Goal: Navigation & Orientation: Find specific page/section

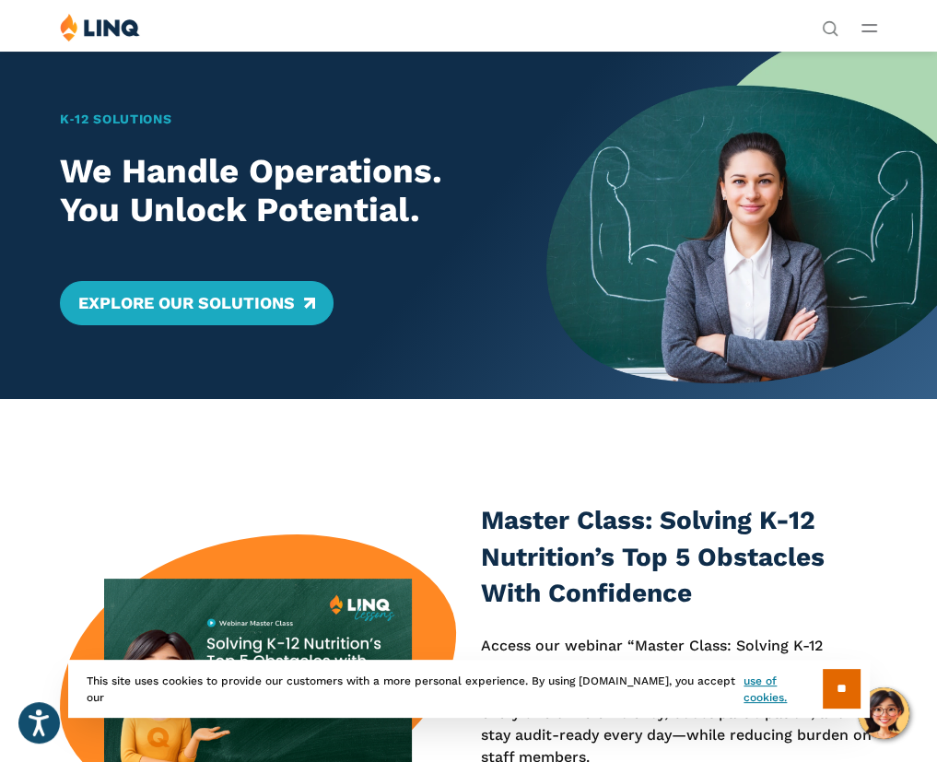
click at [867, 21] on button "Open Main Menu" at bounding box center [870, 28] width 16 height 20
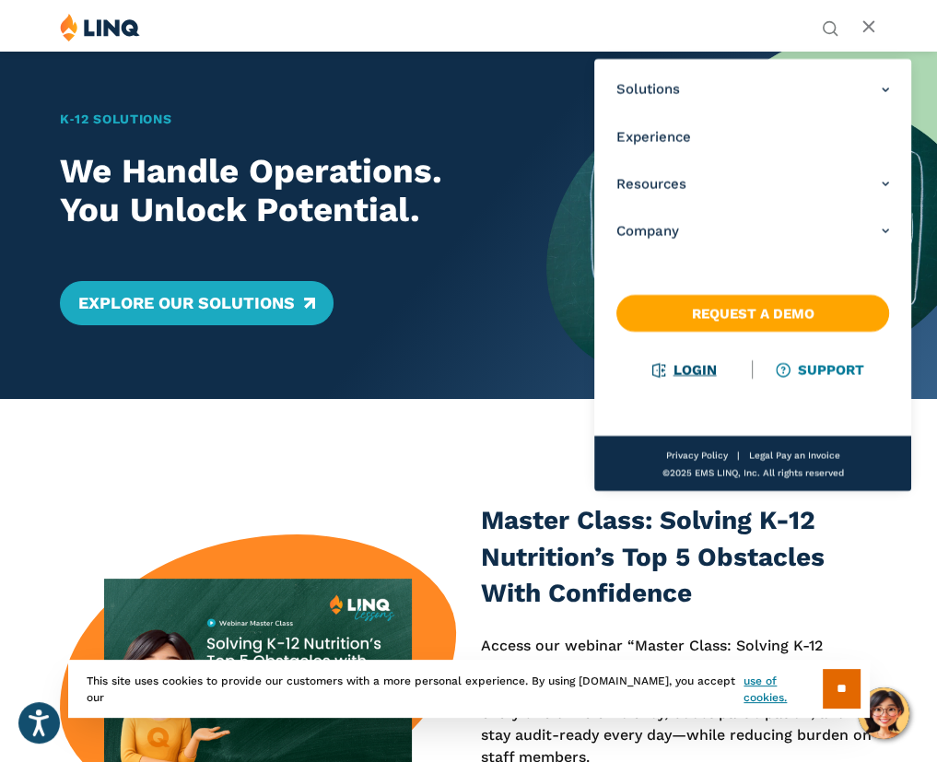
click at [689, 372] on link "Login" at bounding box center [684, 369] width 64 height 17
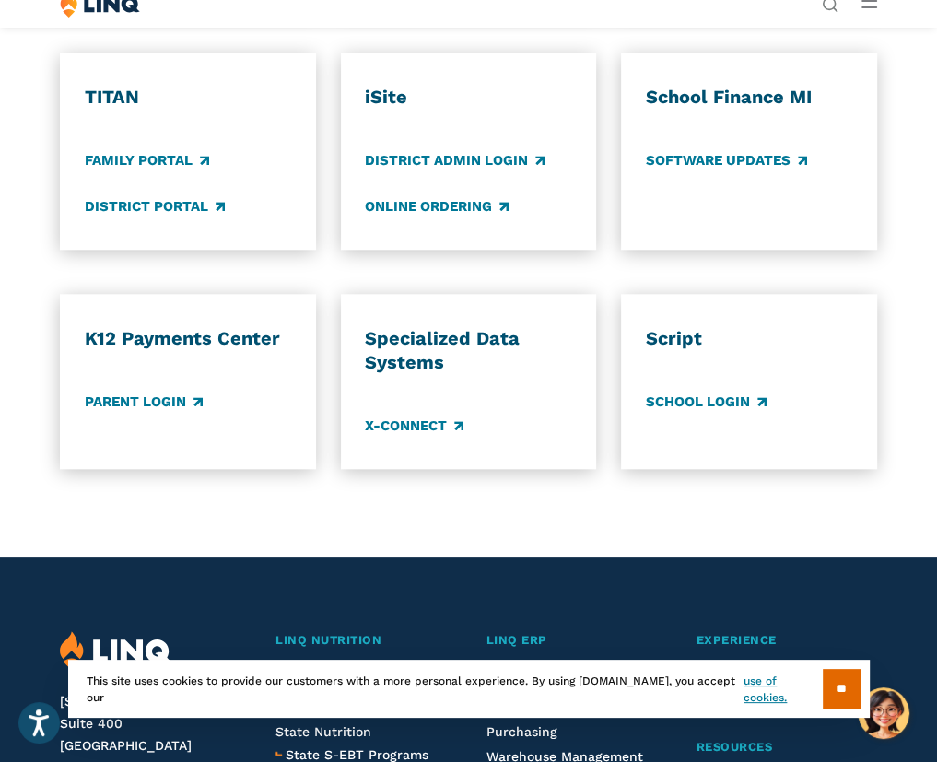
scroll to position [1155, 0]
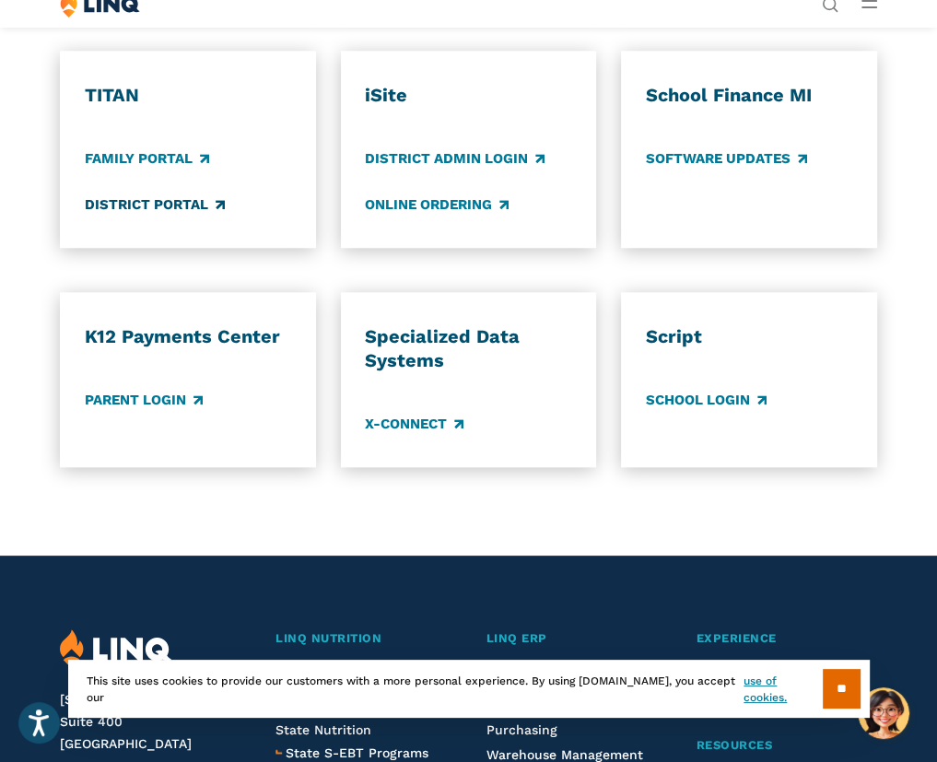
click at [130, 215] on link "District Portal" at bounding box center [155, 204] width 140 height 20
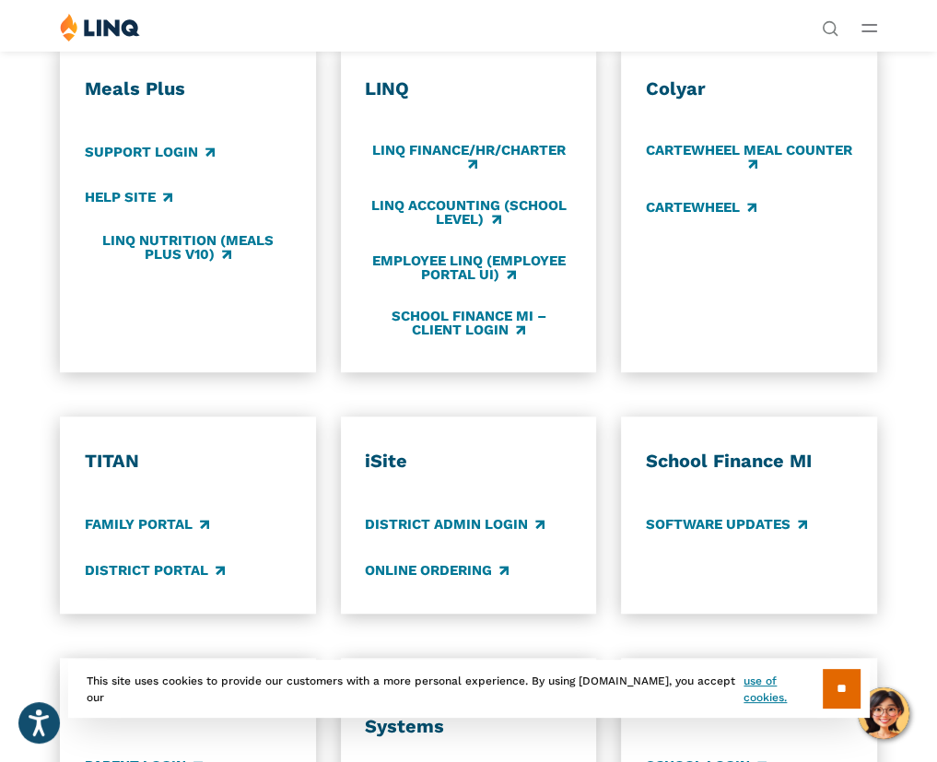
scroll to position [786, 0]
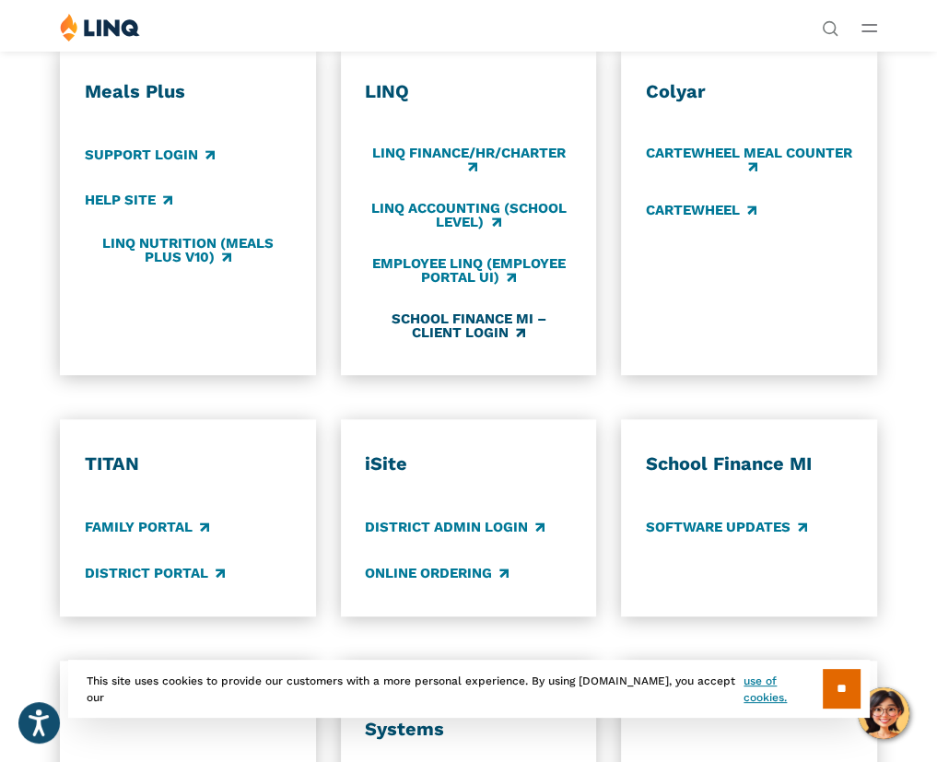
click at [494, 342] on link "School Finance MI – Client Login" at bounding box center [468, 326] width 207 height 30
click at [432, 175] on link "LINQ Finance/HR/Charter" at bounding box center [468, 160] width 207 height 30
click at [441, 230] on link "LINQ Accounting (school level)" at bounding box center [468, 215] width 207 height 30
click at [472, 286] on link "Employee LINQ (Employee Portal UI)" at bounding box center [468, 270] width 207 height 30
click at [452, 342] on link "School Finance MI – Client Login" at bounding box center [468, 326] width 207 height 30
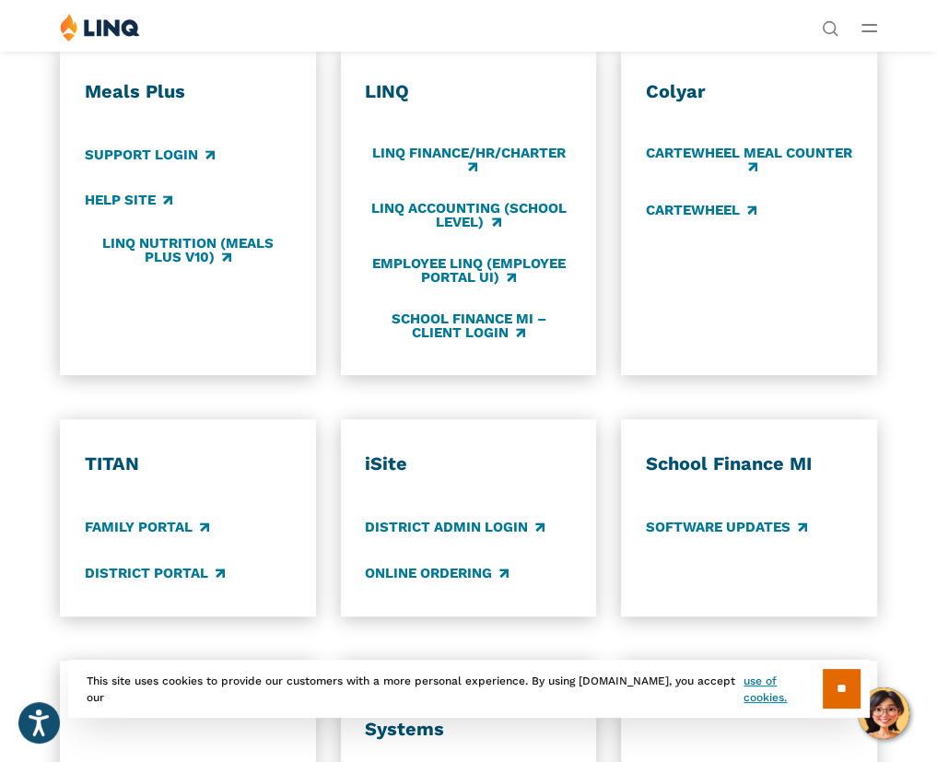
scroll to position [1452, 0]
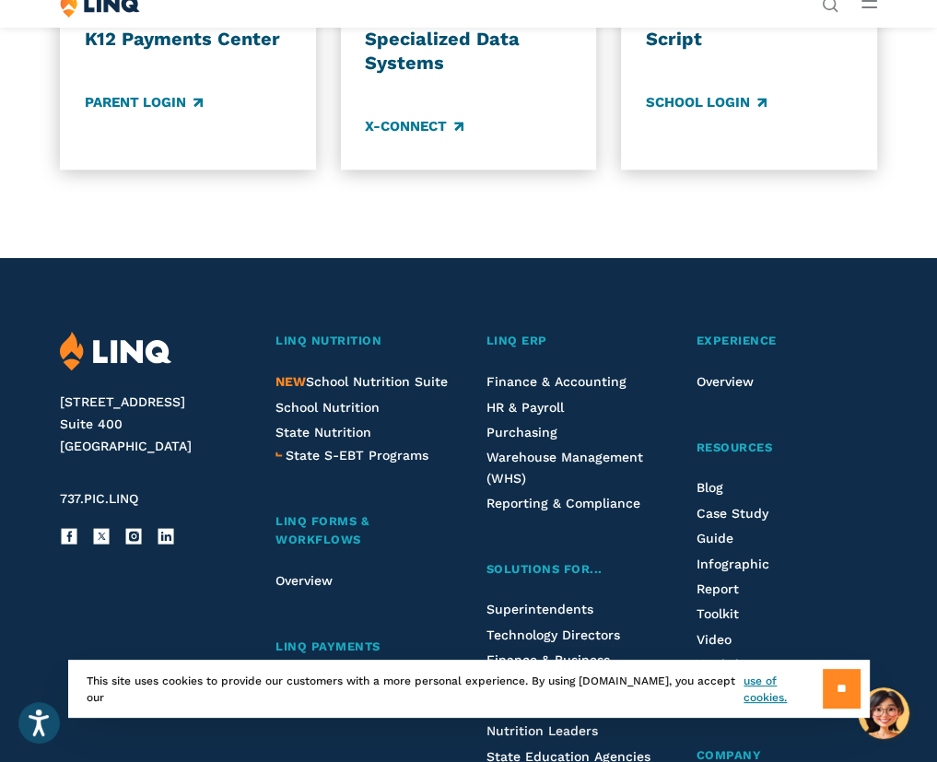
click at [854, 692] on input "**" at bounding box center [842, 689] width 38 height 40
